Goal: Information Seeking & Learning: Learn about a topic

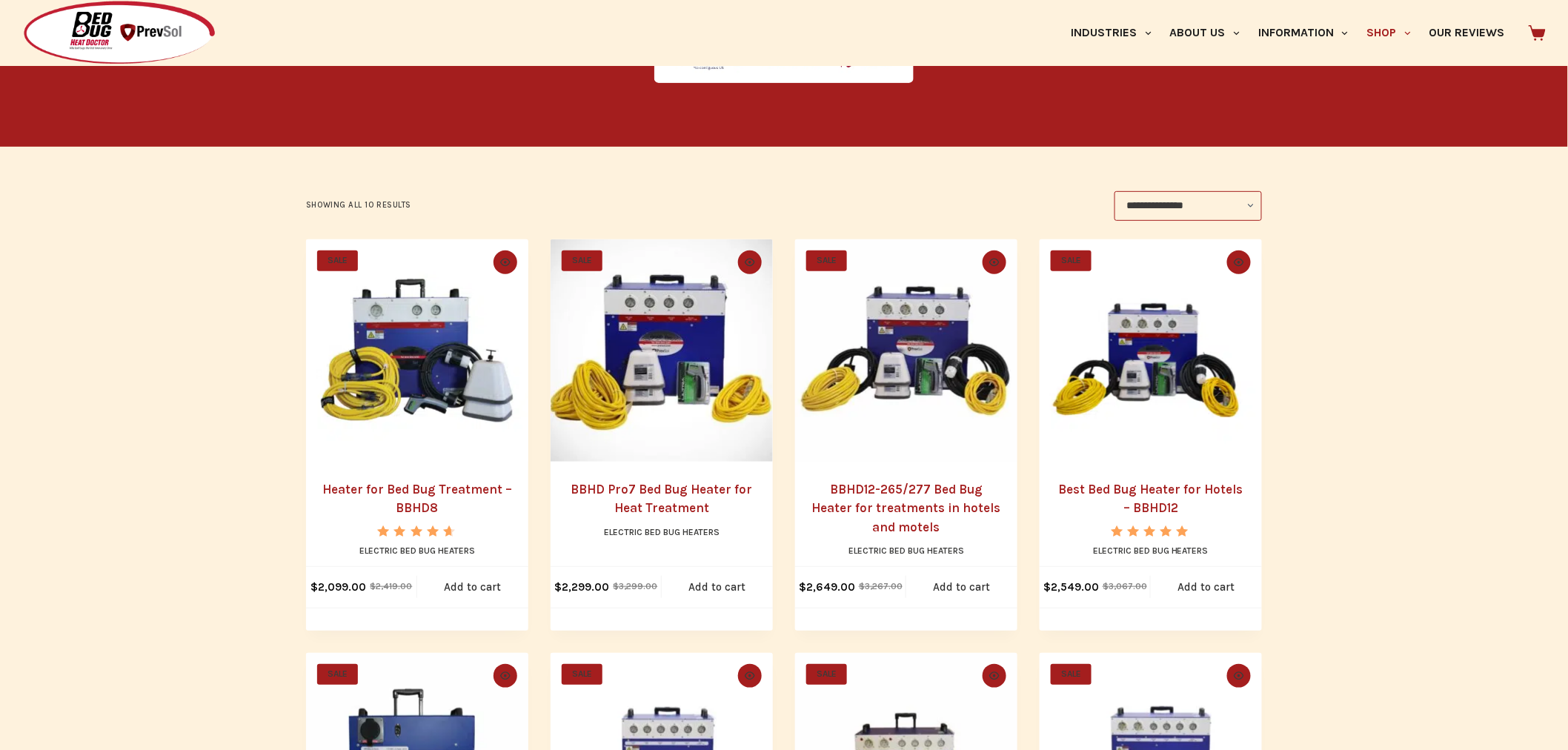
scroll to position [286, 0]
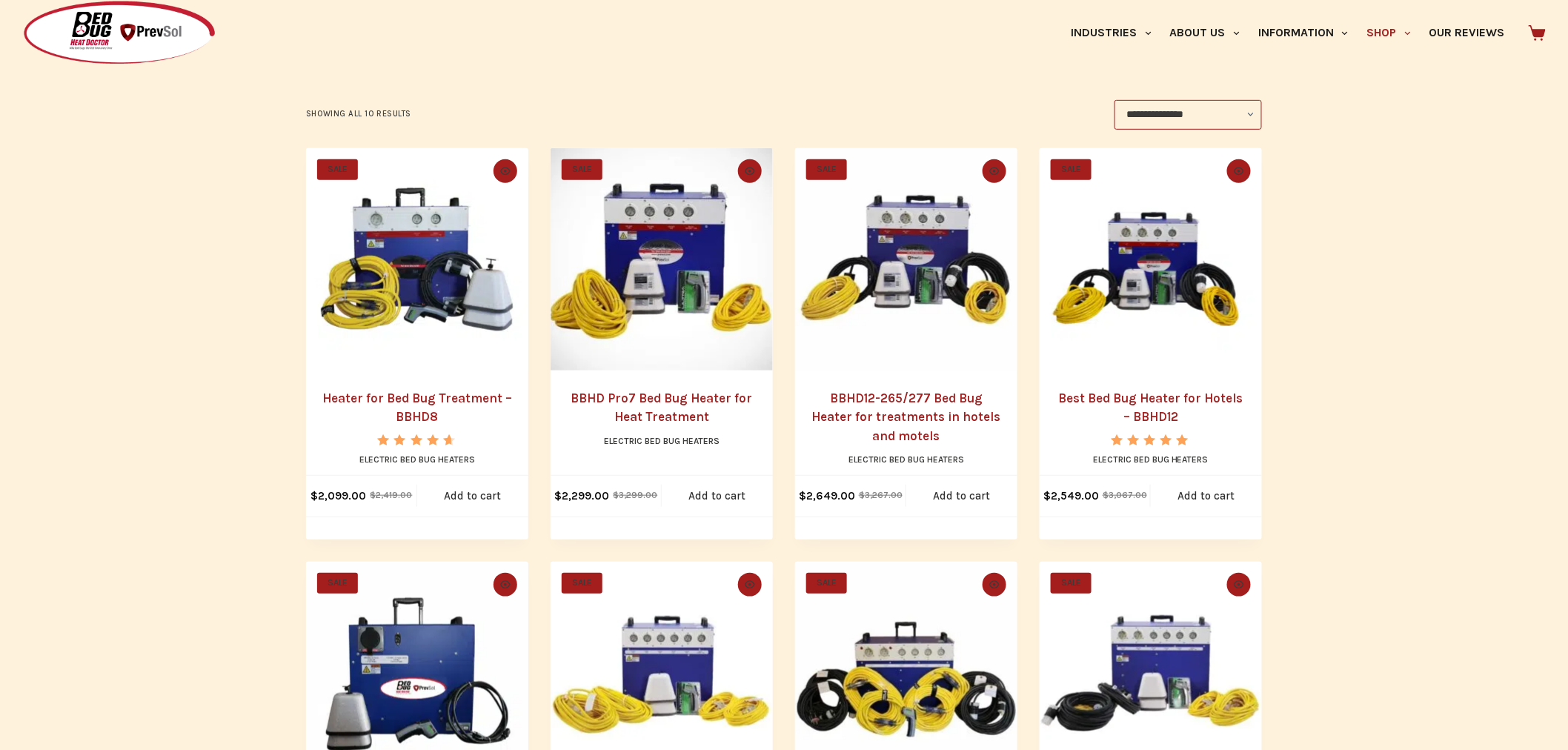
click at [1142, 404] on h2 "Best Bed Bug Heater for Hotels – BBHD12" at bounding box center [1150, 408] width 192 height 38
click at [1156, 393] on link "Best Bed Bug Heater for Hotels – BBHD12" at bounding box center [1151, 407] width 185 height 34
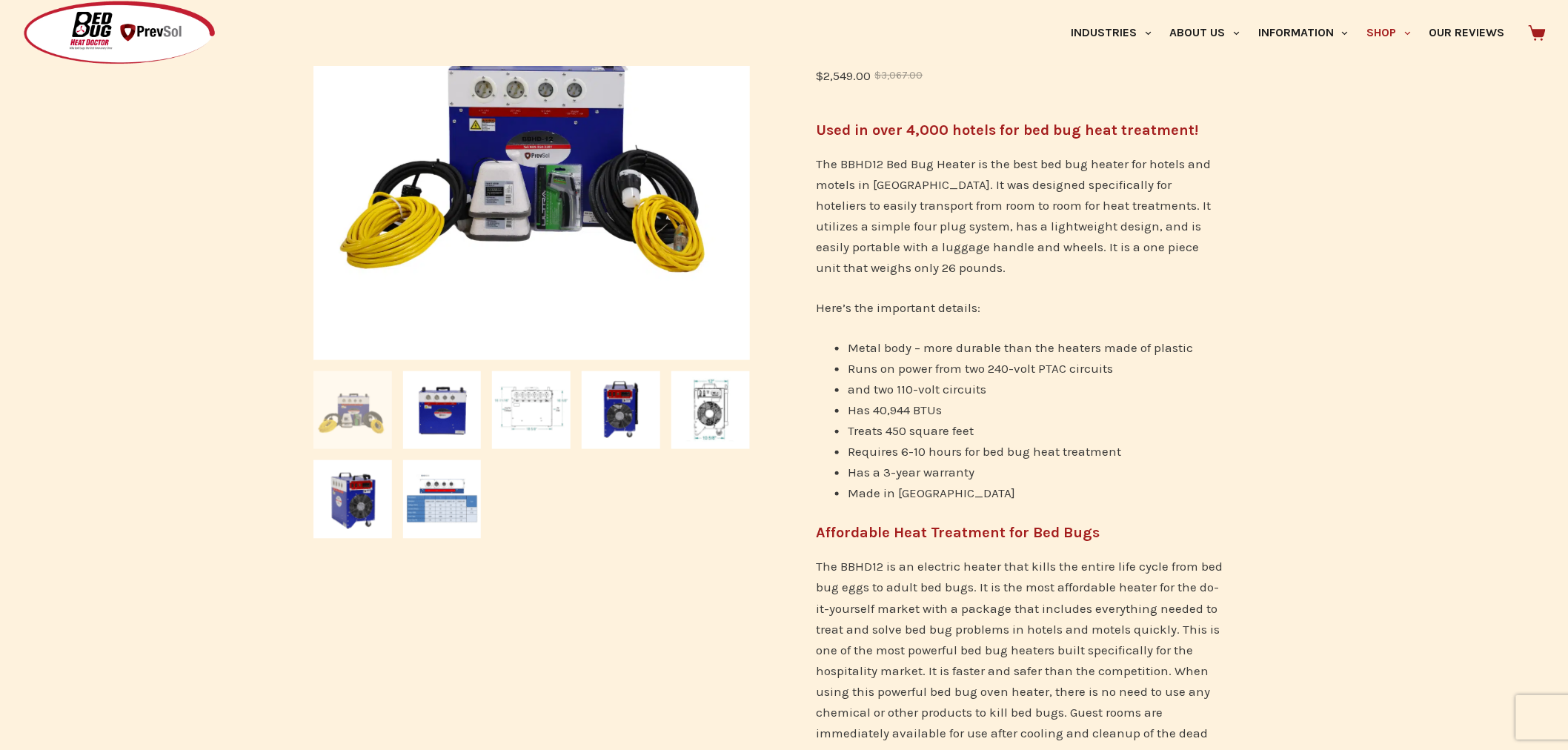
scroll to position [404, 0]
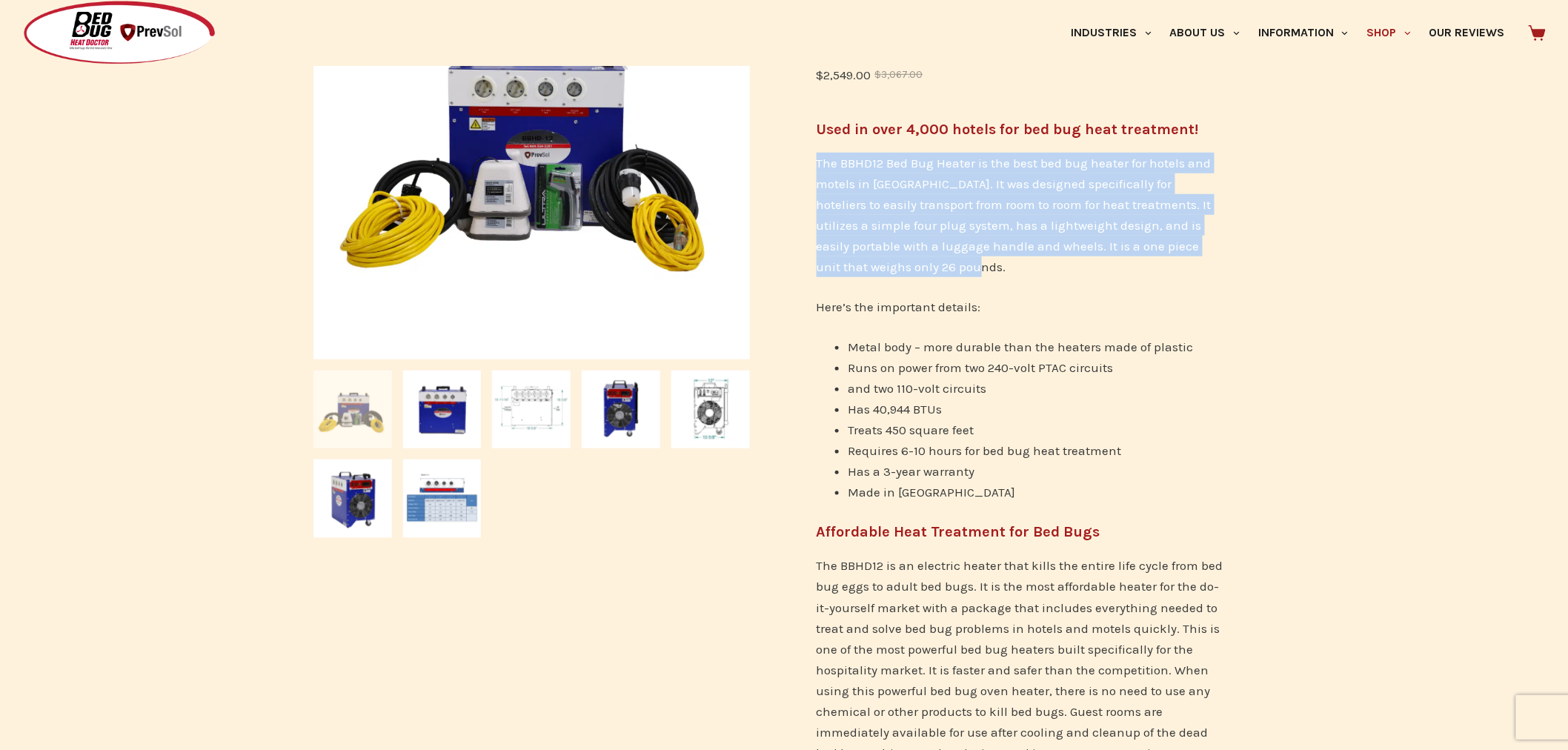
drag, startPoint x: 818, startPoint y: 163, endPoint x: 1201, endPoint y: 263, distance: 395.8
click at [1201, 263] on p "The BBHD12 Bed Bug Heater is the best bed bug heater for hotels and motels in […" at bounding box center [1020, 215] width 408 height 125
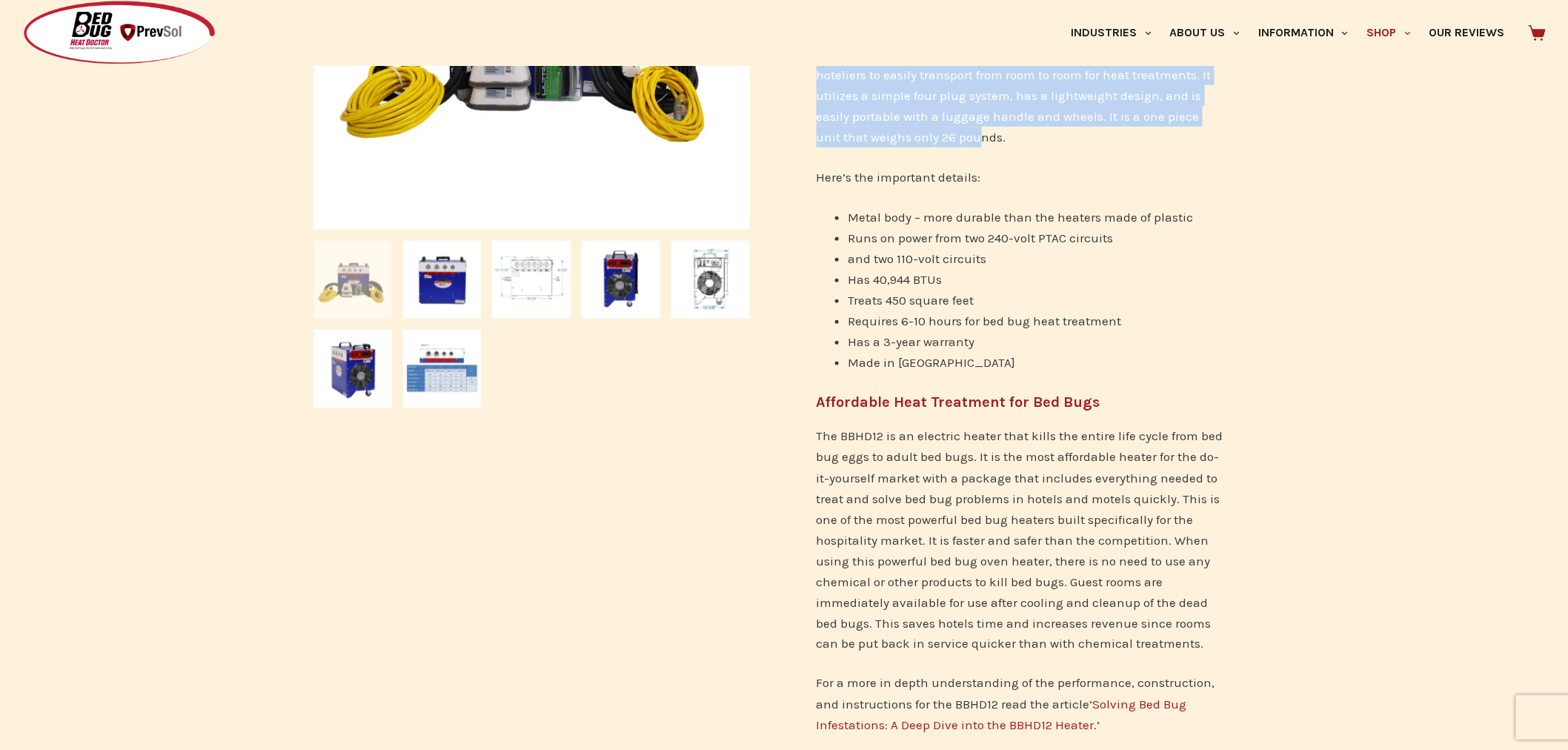
scroll to position [536, 0]
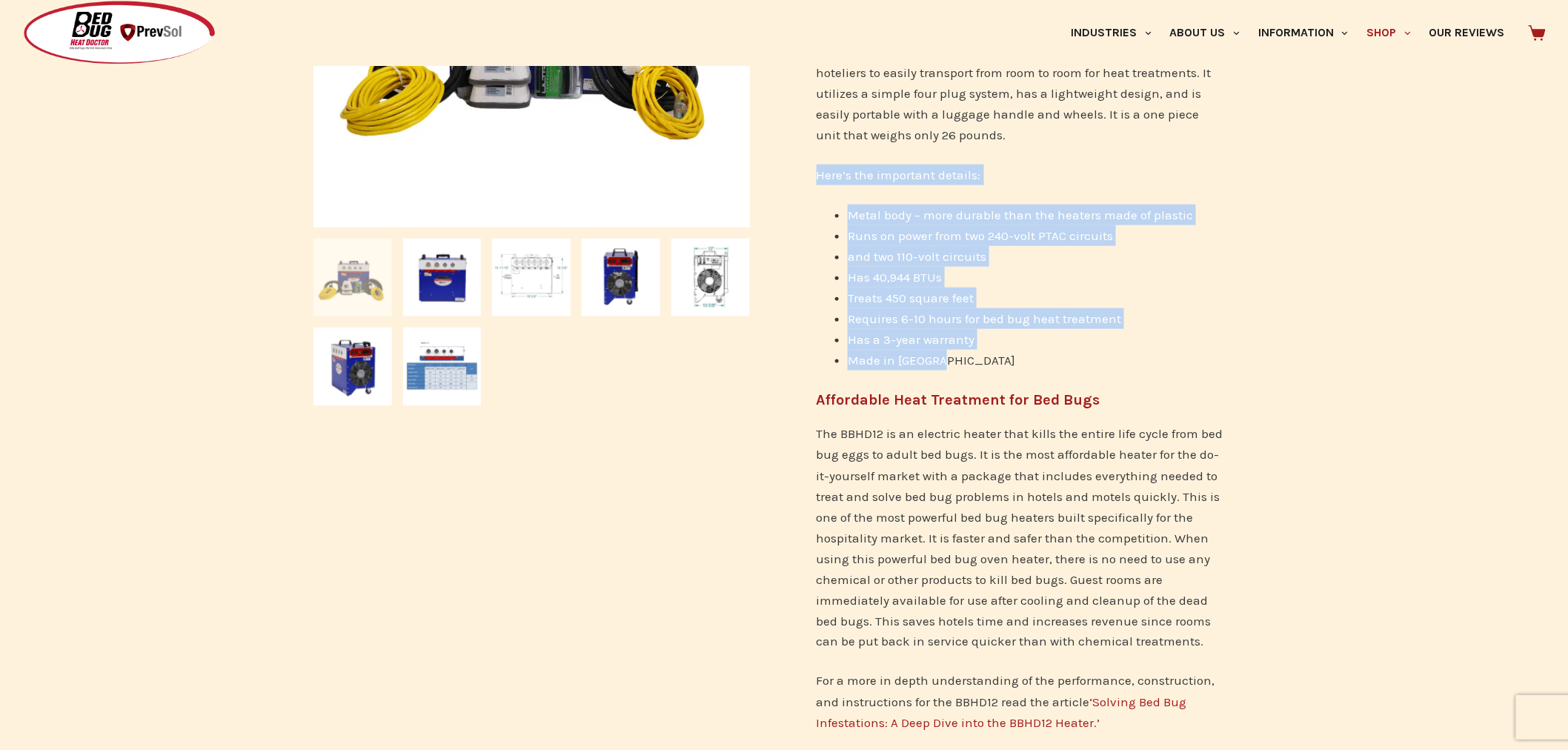
drag, startPoint x: 817, startPoint y: 173, endPoint x: 993, endPoint y: 359, distance: 256.1
click at [993, 359] on div "Used in over 4,000 hotels for bed bug heat treatment! The BBHD12 Bed Bug Heater…" at bounding box center [1020, 369] width 408 height 765
copy div "Here’s the important details: Metal body – more durable than the heaters made o…"
click at [990, 359] on li "Made in [GEOGRAPHIC_DATA]" at bounding box center [1036, 359] width 377 height 21
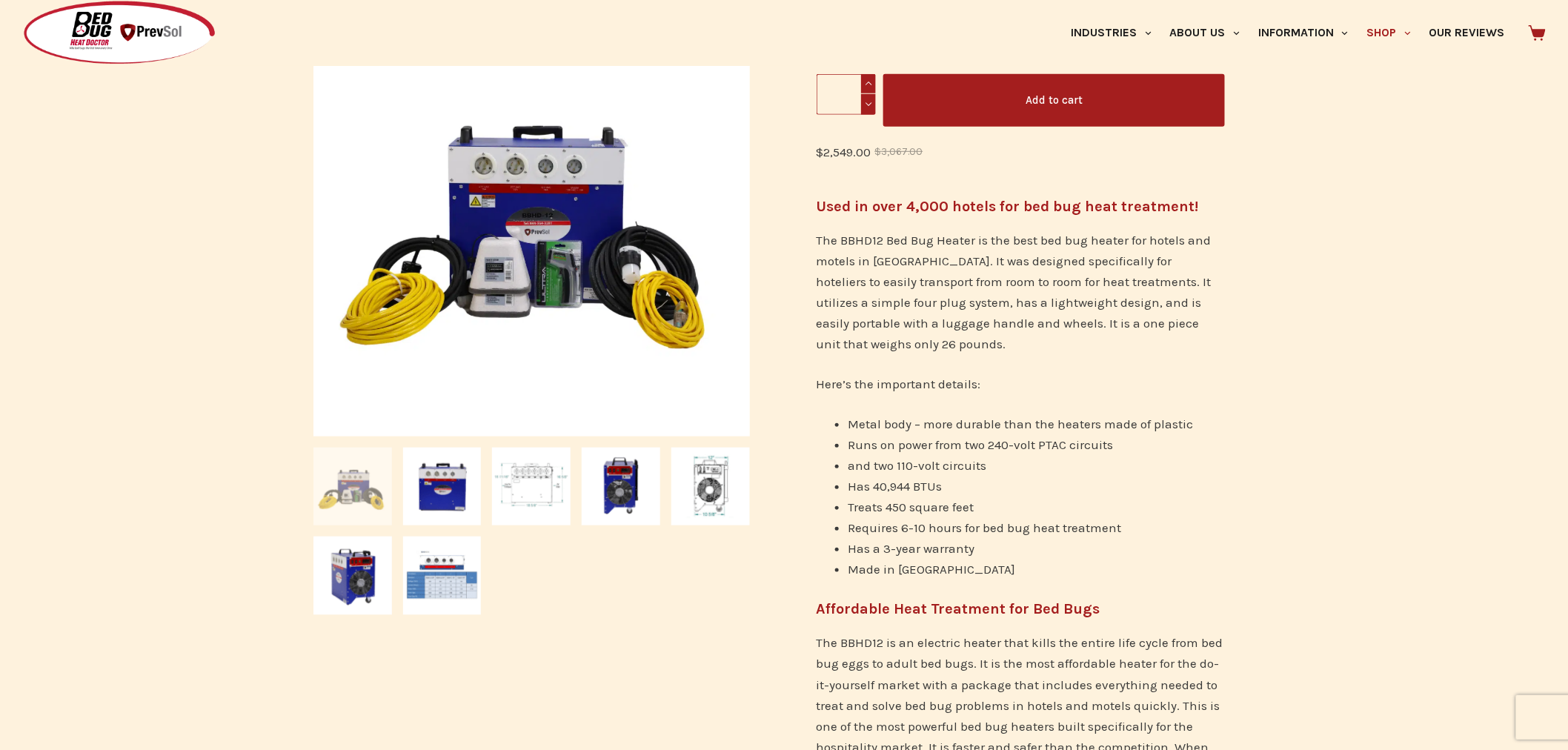
scroll to position [324, 0]
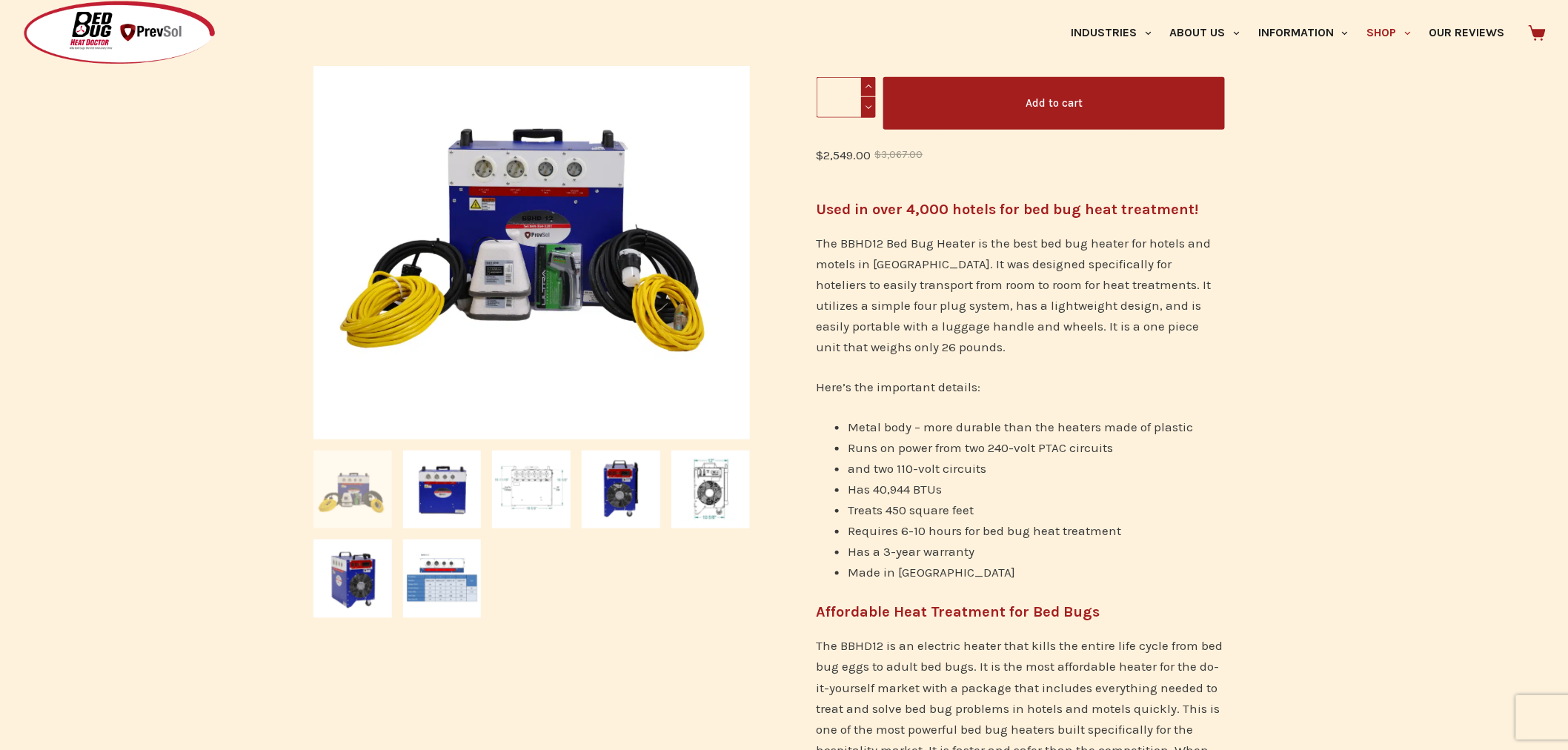
click at [841, 239] on p "The BBHD12 Bed Bug Heater is the best bed bug heater for hotels and motels in […" at bounding box center [1020, 295] width 408 height 125
drag, startPoint x: 1000, startPoint y: 376, endPoint x: 813, endPoint y: 378, distance: 187.0
click at [813, 378] on div "Home / Electric Bed Bug Heaters / Best Bed Bug Heater for Hotels – BBHD12 Rated…" at bounding box center [1021, 627] width 483 height 1495
copy p "Here’s the important details:"
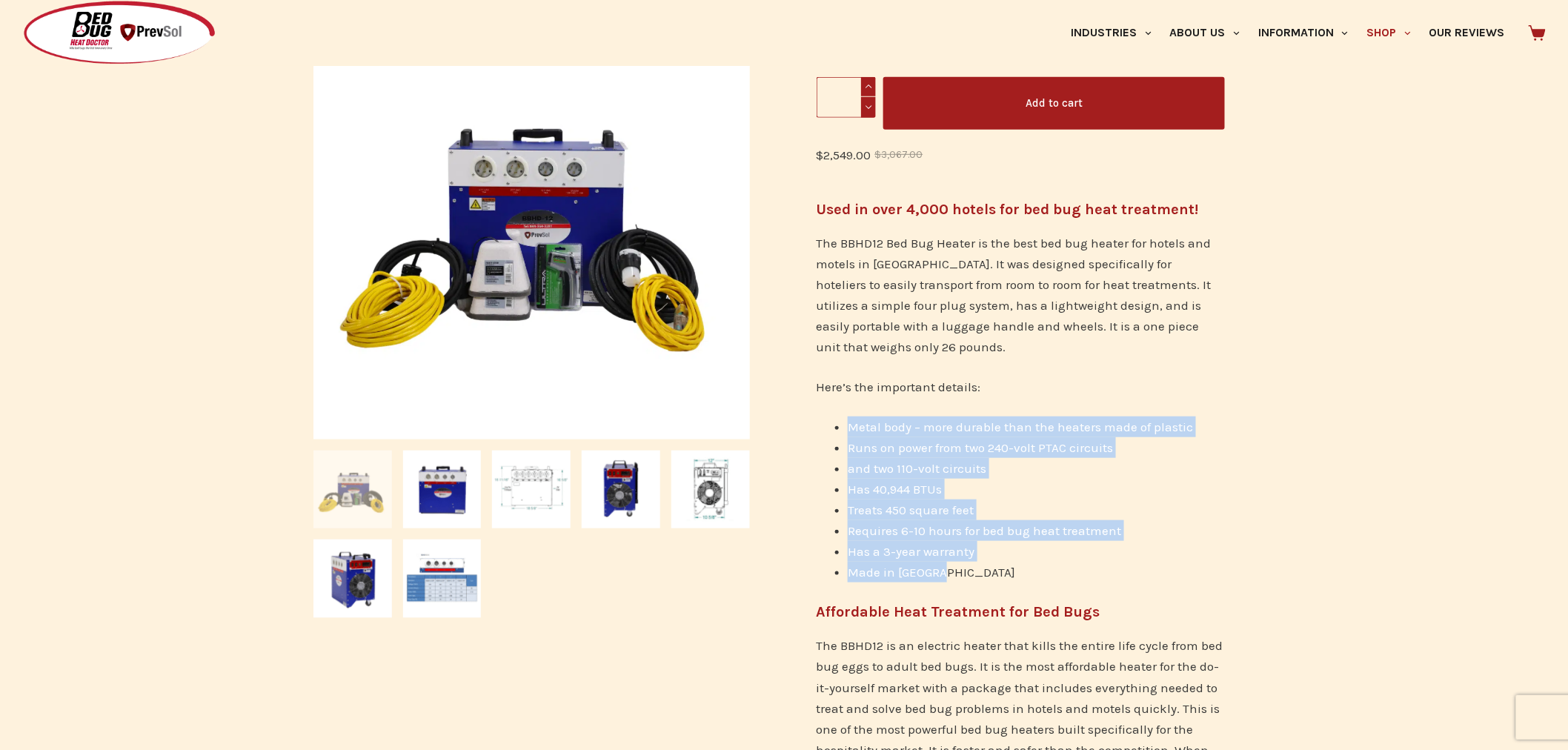
drag, startPoint x: 960, startPoint y: 578, endPoint x: 835, endPoint y: 428, distance: 195.3
click at [835, 428] on ul "Metal body – more durable than the heaters made of plastic Runs on power from t…" at bounding box center [1020, 499] width 408 height 166
copy ul "Metal body – more durable than the heaters made of plastic Runs on power from t…"
